Goal: Transaction & Acquisition: Purchase product/service

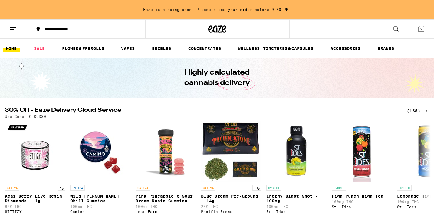
click at [420, 113] on div "(165)" at bounding box center [418, 110] width 22 height 7
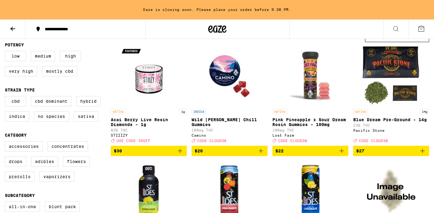
scroll to position [62, 0]
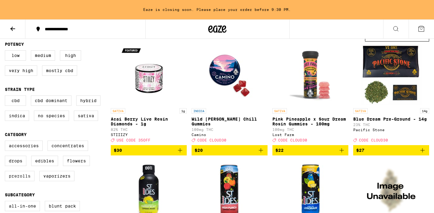
click at [18, 180] on label "Prerolls" at bounding box center [20, 176] width 30 height 10
click at [6, 142] on input "Prerolls" at bounding box center [6, 141] width 0 height 0
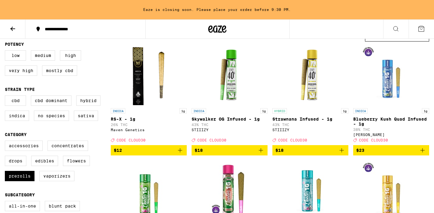
click at [179, 153] on icon "Add to bag" at bounding box center [179, 149] width 7 height 7
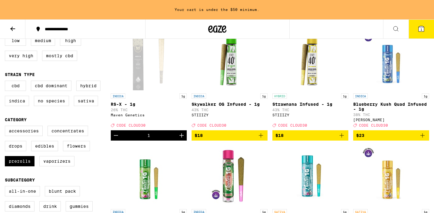
scroll to position [87, 0]
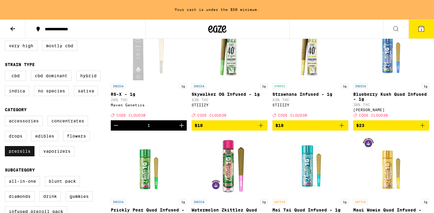
click at [20, 155] on label "Prerolls" at bounding box center [20, 151] width 30 height 10
click at [6, 117] on input "Prerolls" at bounding box center [6, 116] width 0 height 0
checkbox input "false"
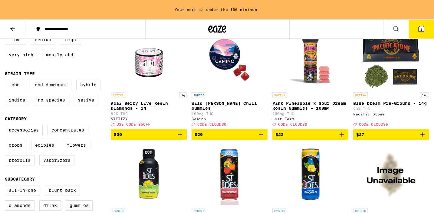
scroll to position [80, 0]
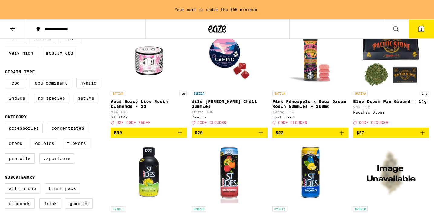
click at [66, 163] on label "Vaporizers" at bounding box center [56, 158] width 35 height 10
click at [6, 124] on input "Vaporizers" at bounding box center [6, 124] width 0 height 0
checkbox input "true"
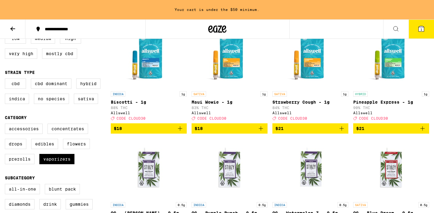
scroll to position [71, 0]
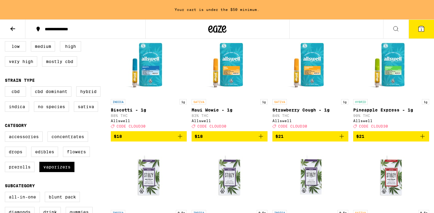
click at [423, 140] on icon "Add to bag" at bounding box center [422, 135] width 7 height 7
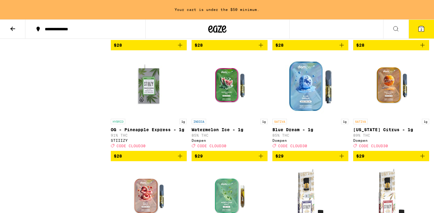
scroll to position [742, 0]
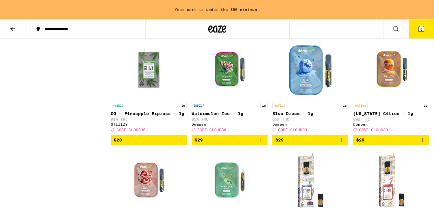
click at [344, 143] on icon "Add to bag" at bounding box center [341, 139] width 7 height 7
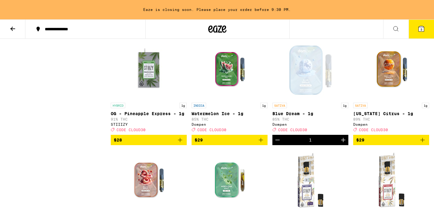
click at [425, 31] on button "3" at bounding box center [420, 29] width 25 height 19
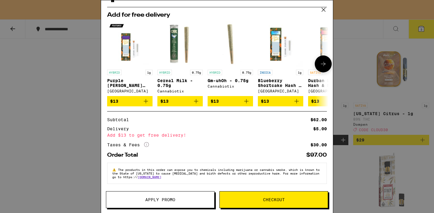
scroll to position [104, 0]
click at [324, 8] on icon at bounding box center [323, 9] width 9 height 9
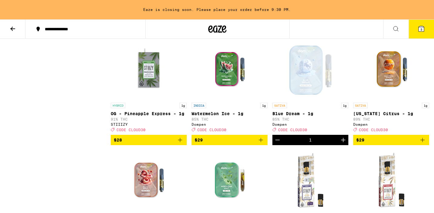
click at [276, 143] on icon "Decrement" at bounding box center [277, 139] width 7 height 7
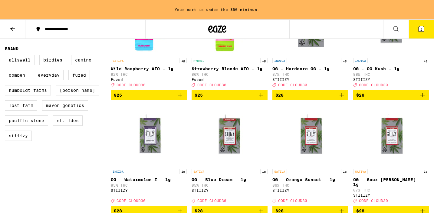
scroll to position [441, 0]
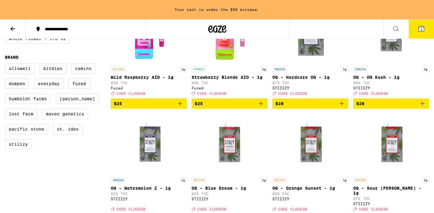
click at [423, 37] on button "2" at bounding box center [420, 29] width 25 height 19
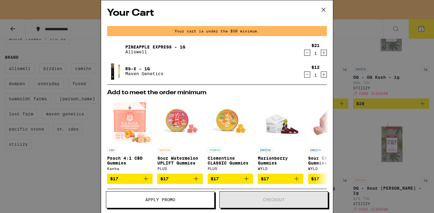
click at [325, 7] on icon at bounding box center [323, 9] width 9 height 9
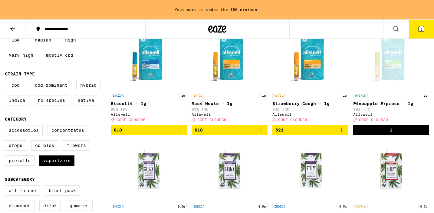
scroll to position [78, 0]
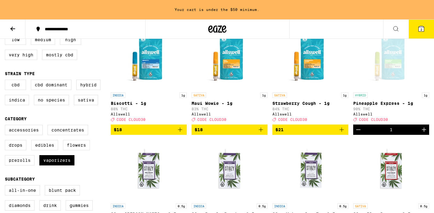
click at [264, 133] on icon "Add to bag" at bounding box center [260, 129] width 7 height 7
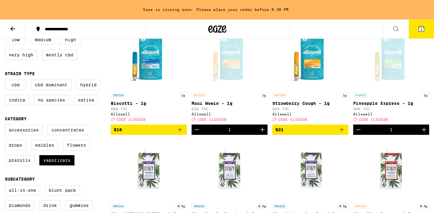
click at [424, 35] on button "3" at bounding box center [420, 29] width 25 height 19
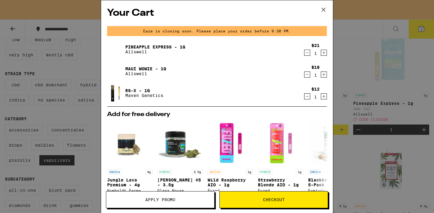
click at [191, 199] on span "Apply Promo" at bounding box center [160, 199] width 108 height 4
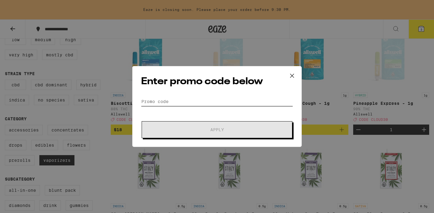
click at [168, 100] on input "Promo Code" at bounding box center [217, 101] width 152 height 9
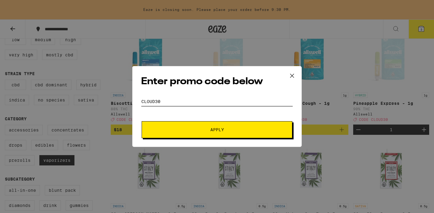
type input "CLOuD30"
click at [193, 129] on span "Apply" at bounding box center [216, 129] width 109 height 4
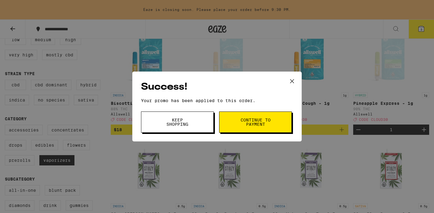
scroll to position [79, 0]
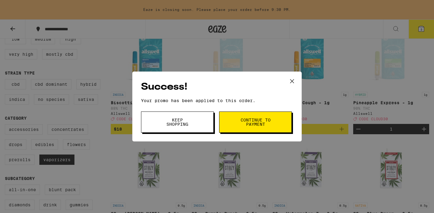
click at [252, 118] on span "Continue to payment" at bounding box center [255, 122] width 31 height 8
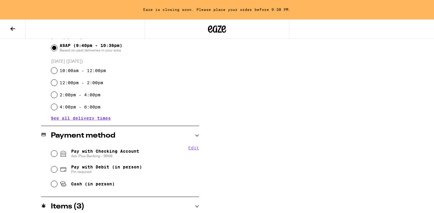
scroll to position [228, 0]
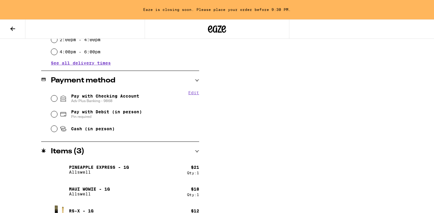
click at [54, 95] on div "Pay with Checking Account Adv Plus Banking - 9868" at bounding box center [125, 98] width 148 height 16
click at [54, 98] on input "Pay with Checking Account Adv Plus Banking - 9868" at bounding box center [54, 98] width 6 height 6
radio input "true"
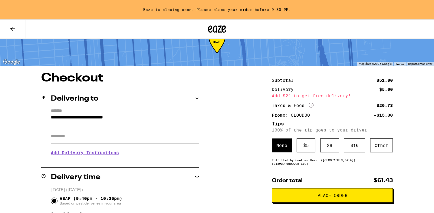
scroll to position [22, 0]
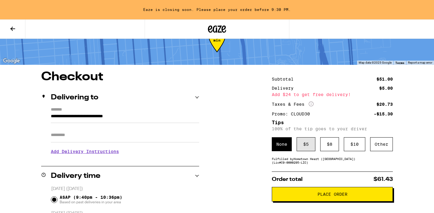
click at [306, 148] on div "$ 5" at bounding box center [305, 144] width 19 height 14
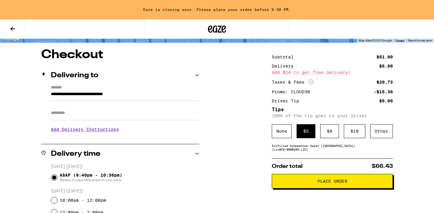
scroll to position [56, 0]
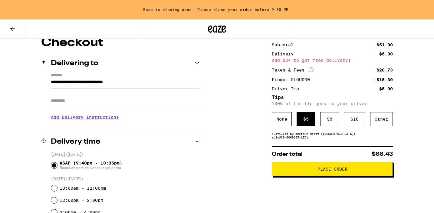
click at [319, 171] on span "Place Order" at bounding box center [332, 169] width 30 height 4
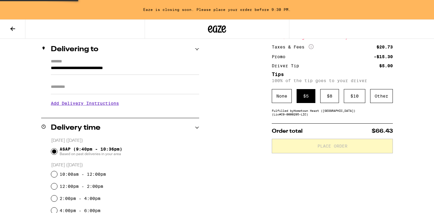
scroll to position [71, 0]
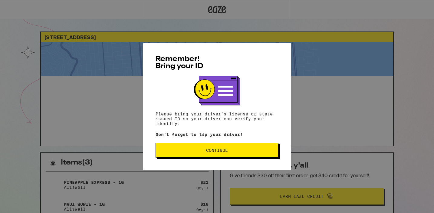
click at [237, 151] on span "Continue" at bounding box center [217, 150] width 113 height 4
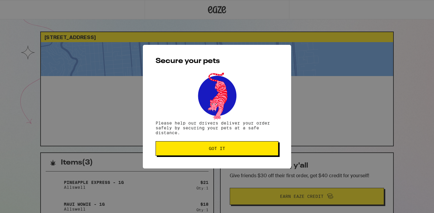
click at [237, 150] on span "Got it" at bounding box center [217, 148] width 113 height 4
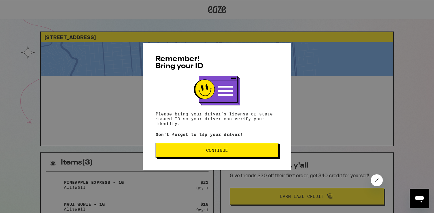
click at [204, 148] on button "Continue" at bounding box center [216, 150] width 123 height 15
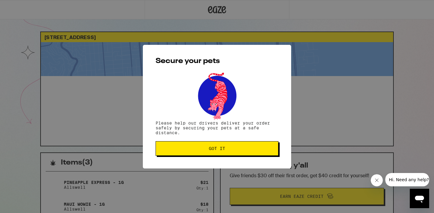
click at [209, 150] on span "Got it" at bounding box center [217, 148] width 16 height 4
